Goal: Task Accomplishment & Management: Complete application form

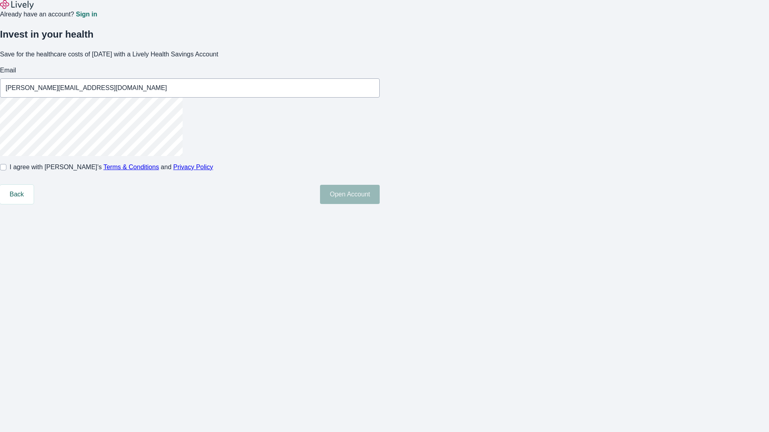
click at [6, 171] on input "I agree with Lively’s Terms & Conditions and Privacy Policy" at bounding box center [3, 167] width 6 height 6
checkbox input "true"
click at [380, 204] on button "Open Account" at bounding box center [350, 194] width 60 height 19
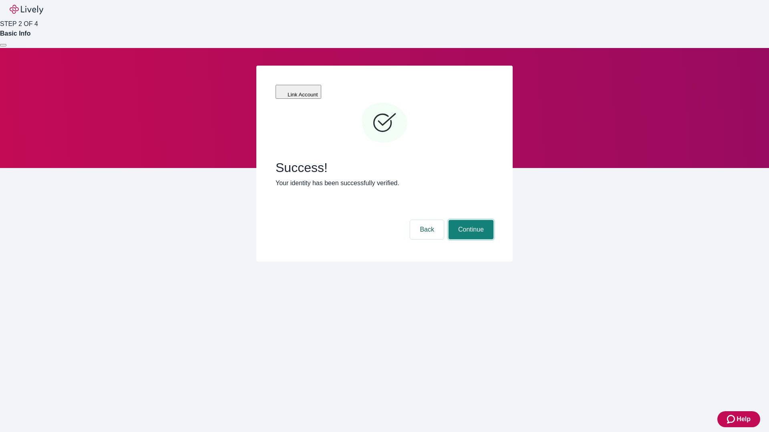
click at [470, 220] on button "Continue" at bounding box center [470, 229] width 45 height 19
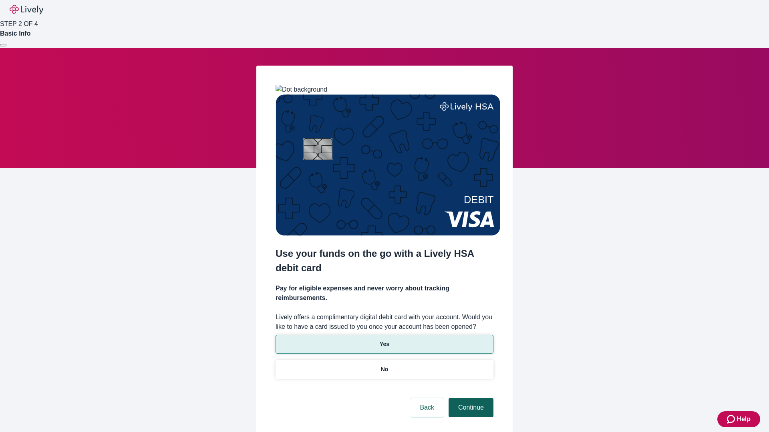
click at [384, 340] on p "Yes" at bounding box center [385, 344] width 10 height 8
click at [470, 398] on button "Continue" at bounding box center [470, 407] width 45 height 19
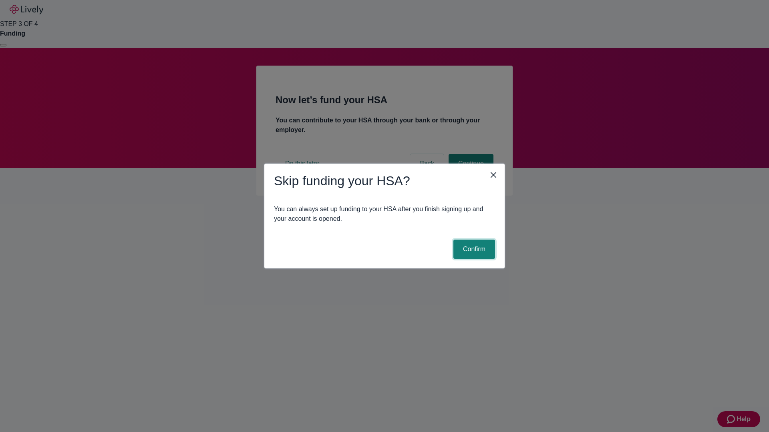
click at [473, 249] on button "Confirm" at bounding box center [474, 249] width 42 height 19
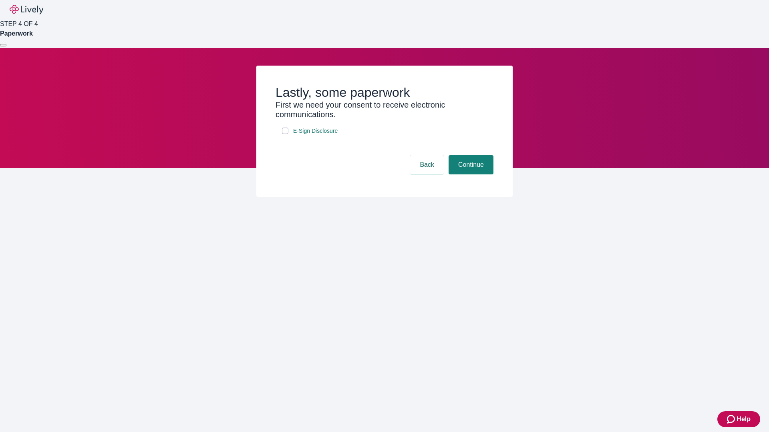
click at [285, 134] on input "E-Sign Disclosure" at bounding box center [285, 131] width 6 height 6
checkbox input "true"
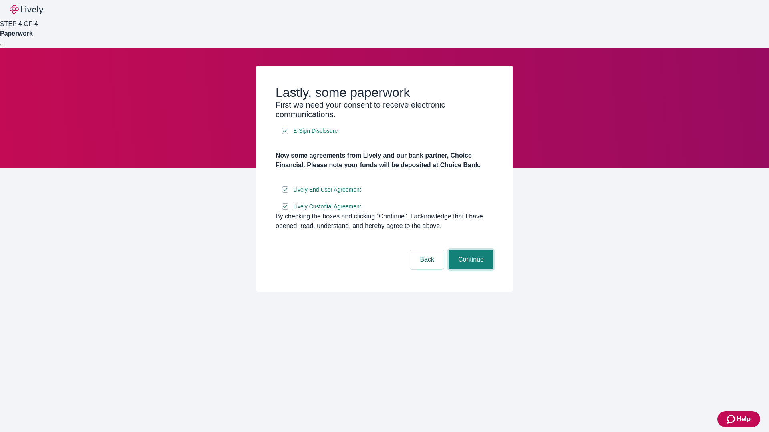
click at [470, 269] on button "Continue" at bounding box center [470, 259] width 45 height 19
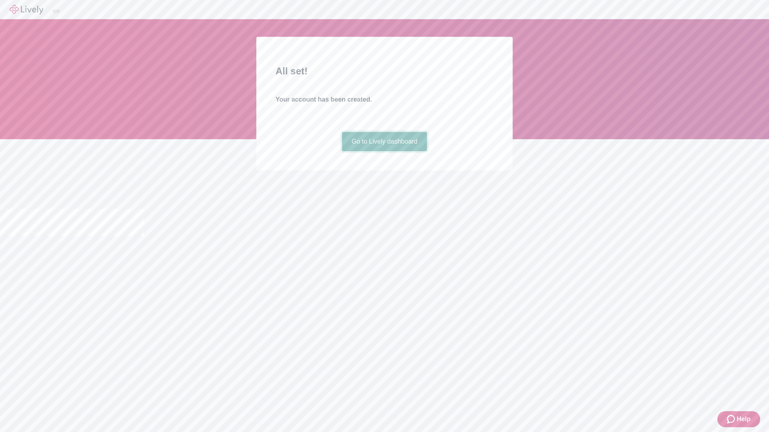
click at [384, 151] on link "Go to Lively dashboard" at bounding box center [384, 141] width 85 height 19
